Goal: Communication & Community: Answer question/provide support

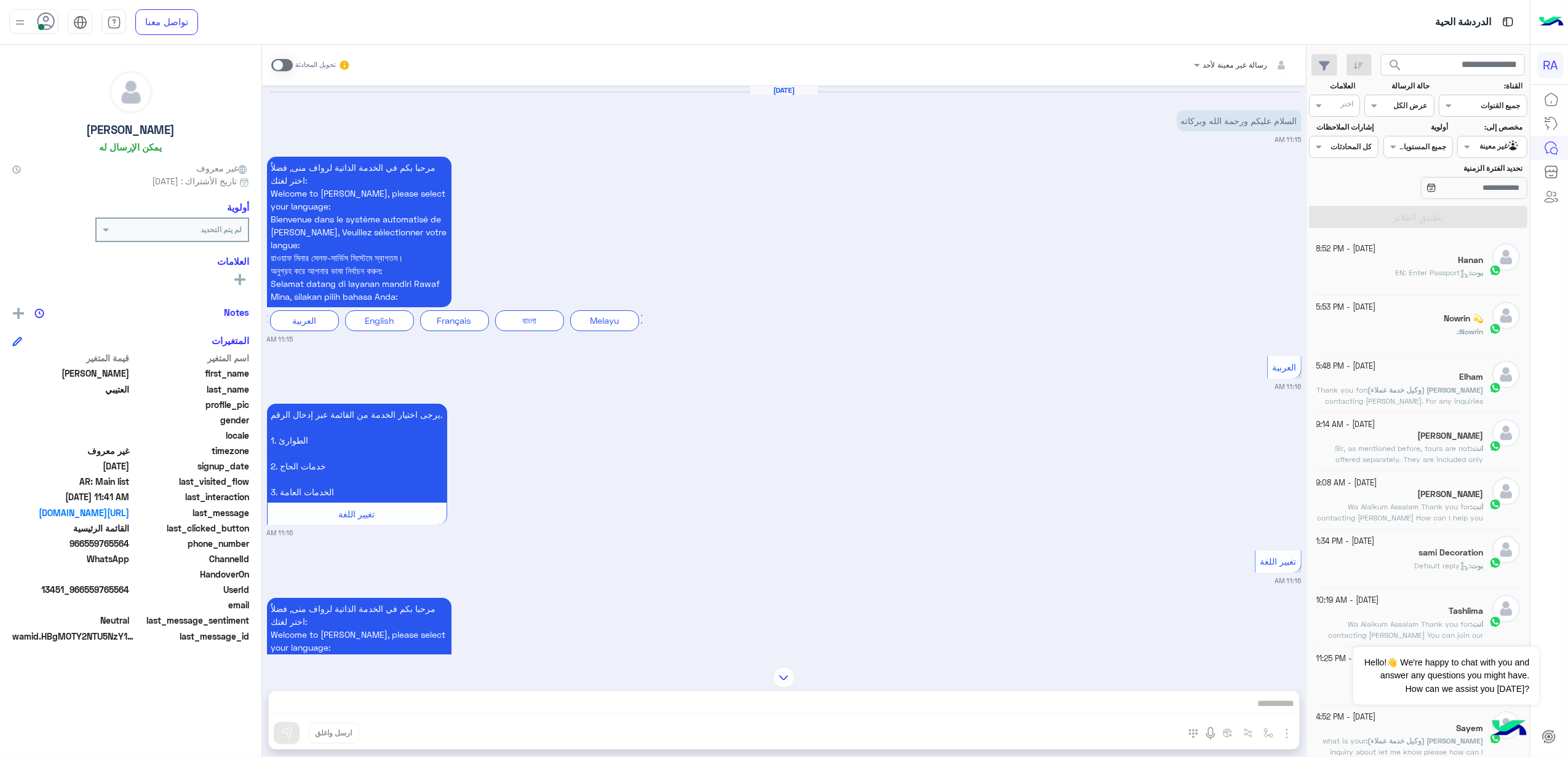
scroll to position [335, 0]
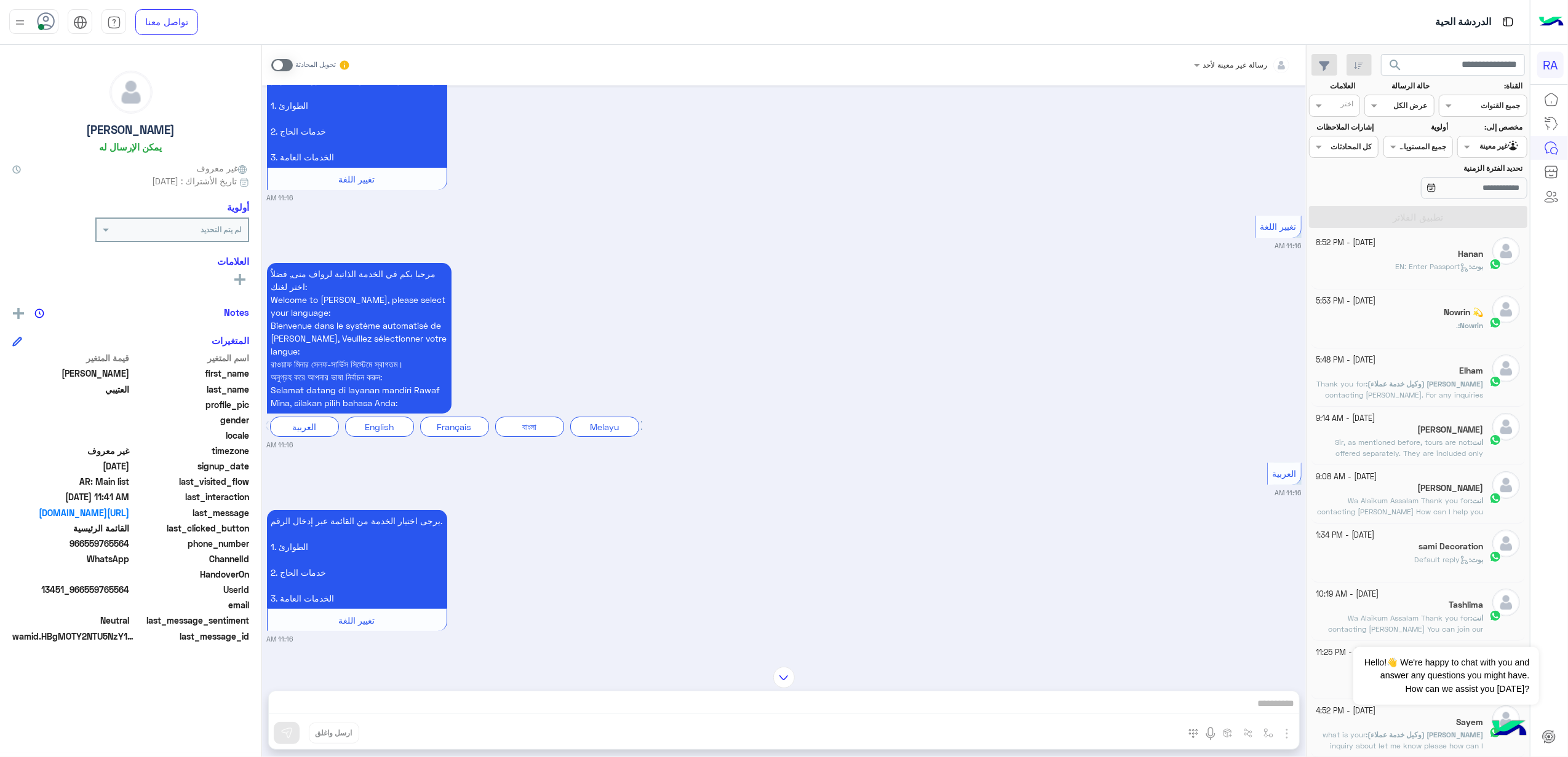
click at [1396, 271] on span "EN: Enter Passport" at bounding box center [1432, 266] width 74 height 9
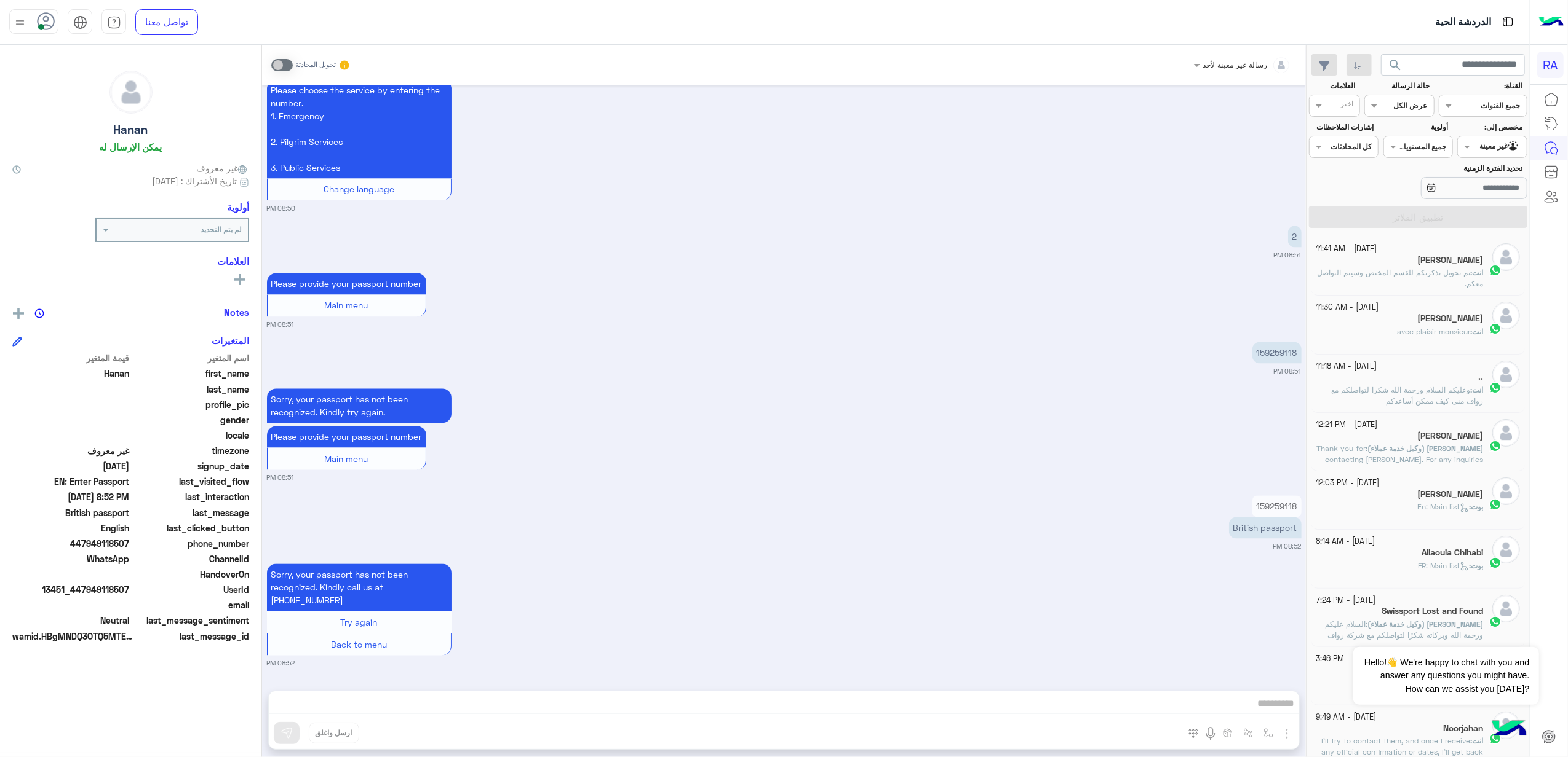
click at [1445, 338] on div "انت : avec plaisir monsieur" at bounding box center [1400, 337] width 167 height 22
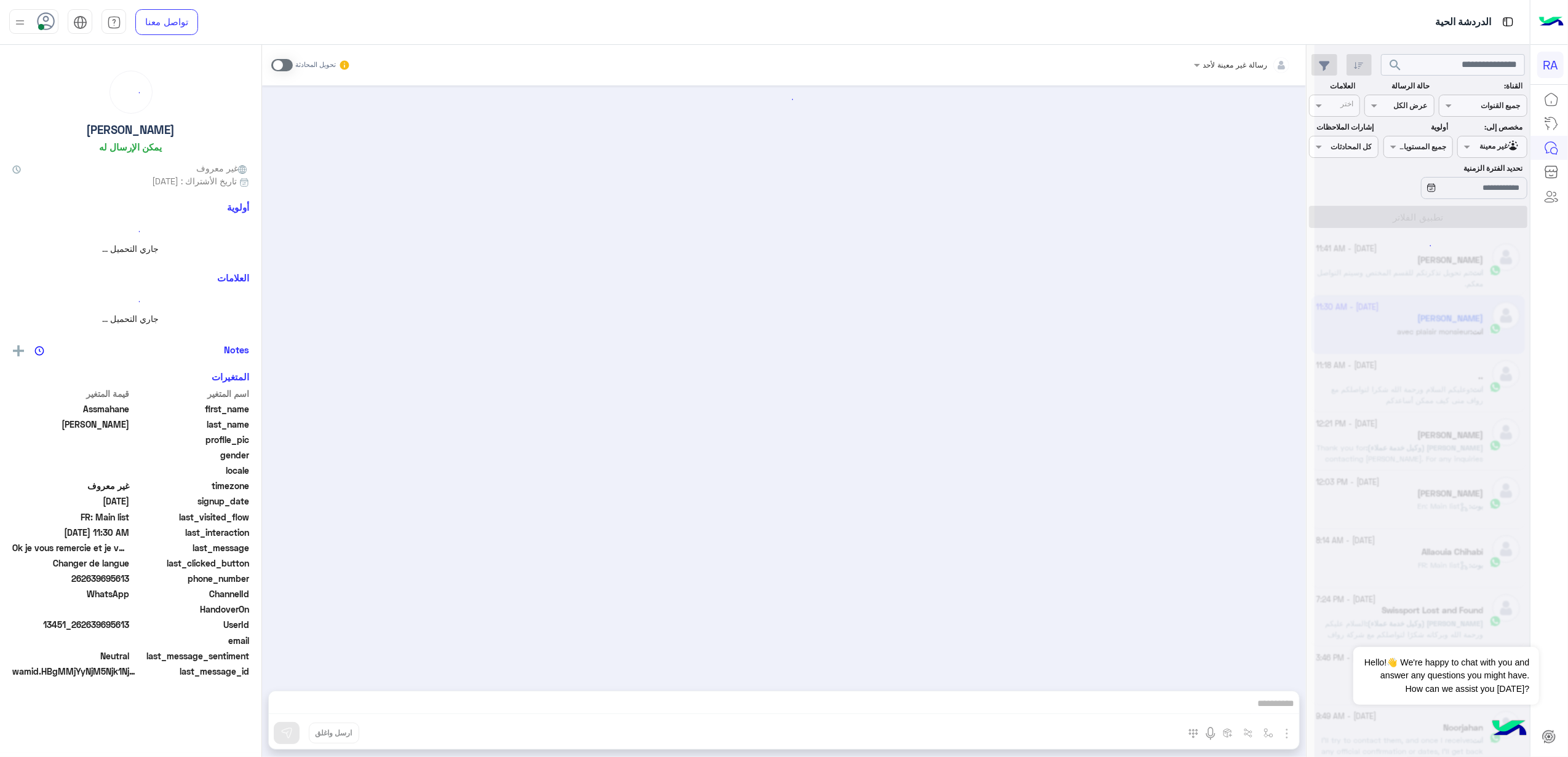
scroll to position [1227, 0]
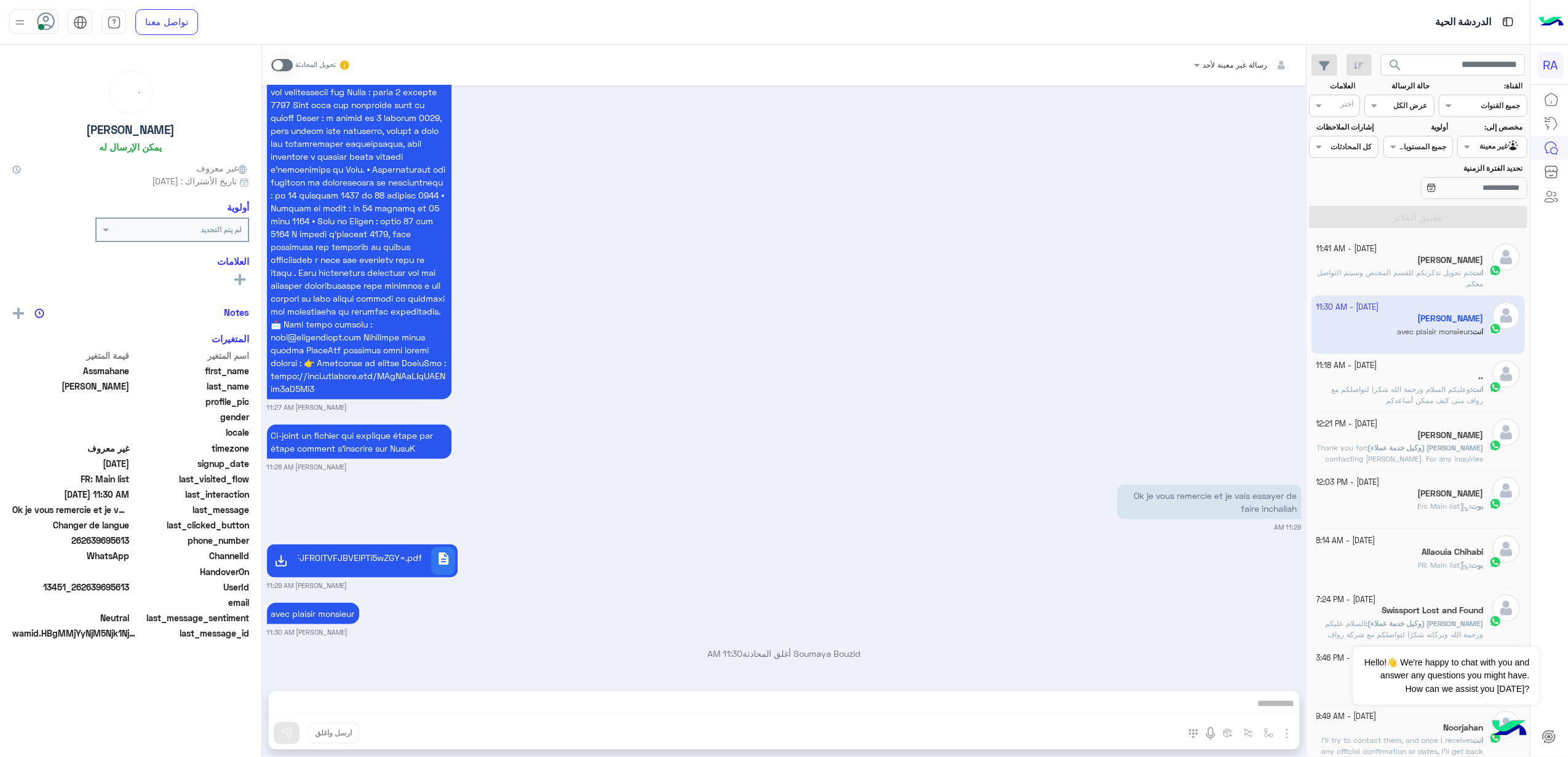
click at [1441, 396] on p "انت : [PERSON_NAME] السلام ورحمة الله شكرا لتواصلكم مع رواف منى كيف ممكن أساعدكم" at bounding box center [1400, 395] width 167 height 22
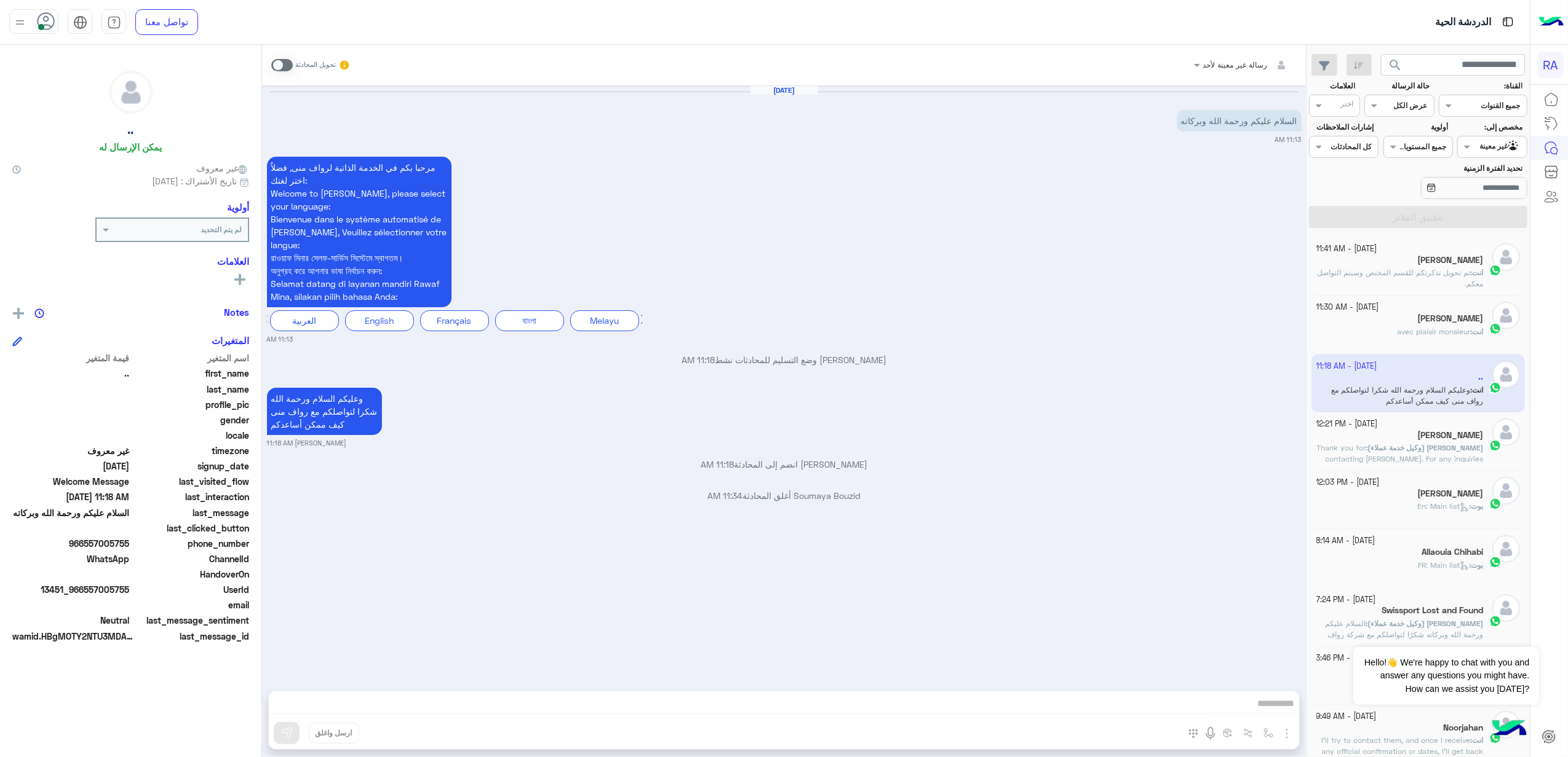
drag, startPoint x: 795, startPoint y: 207, endPoint x: 802, endPoint y: 32, distance: 175.1
click at [795, 207] on div "مرحبا بكم في الخدمة الذاتية لرواف منى, فضلاُ اختر لغتك: Welcome to [PERSON_NAME…" at bounding box center [784, 249] width 1035 height 191
